Goal: Check status

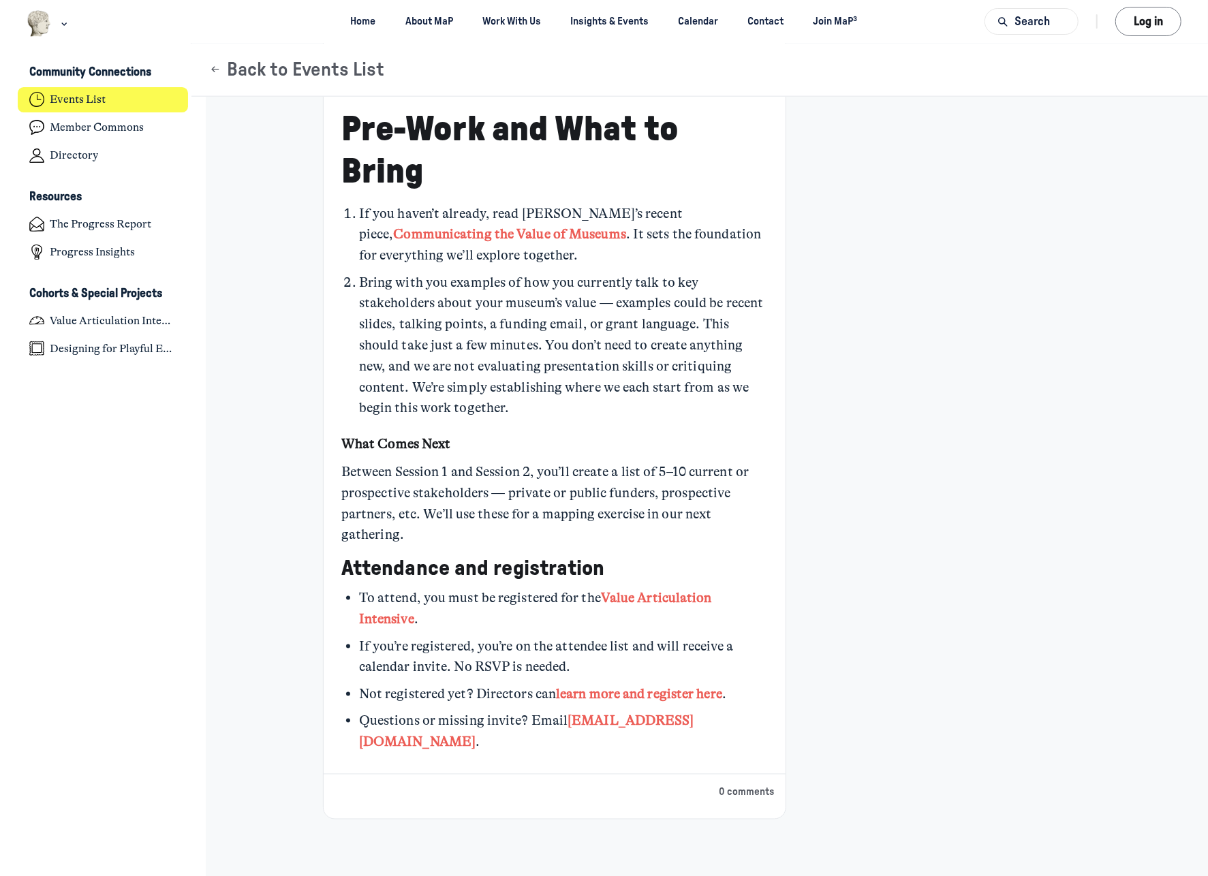
scroll to position [1096, 0]
